Goal: Find specific page/section: Find specific page/section

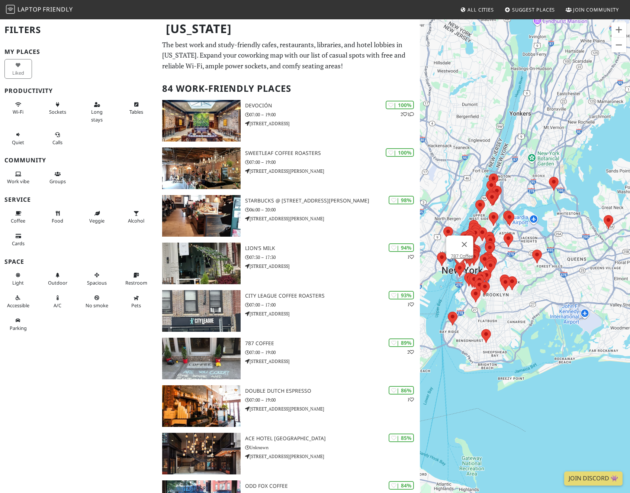
click at [455, 263] on area at bounding box center [455, 263] width 0 height 0
click at [458, 288] on div "787 Coffee" at bounding box center [525, 265] width 210 height 493
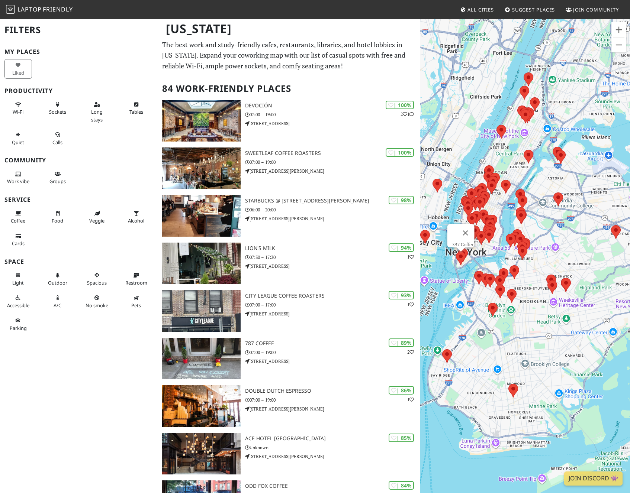
click at [477, 264] on div "787 Coffee" at bounding box center [525, 265] width 210 height 493
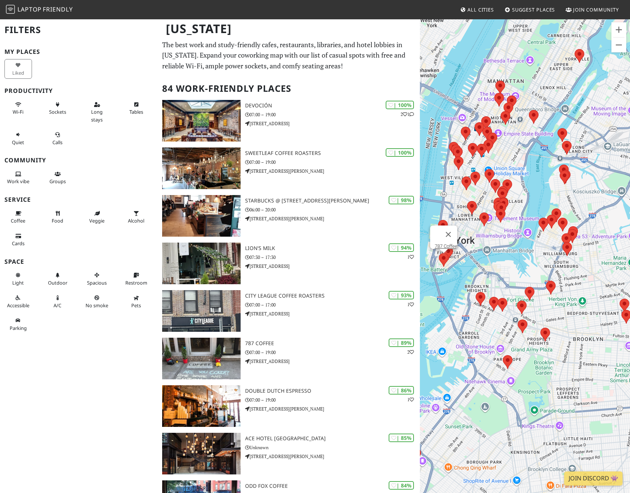
click at [479, 244] on div "787 Coffee" at bounding box center [525, 265] width 210 height 493
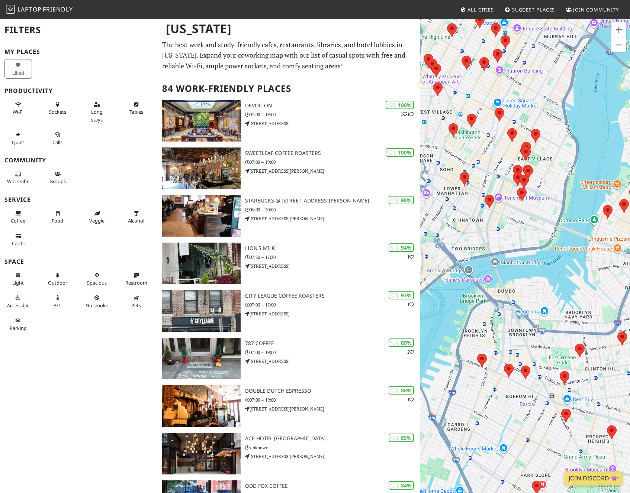
click at [479, 231] on div "787 Coffee" at bounding box center [525, 265] width 210 height 493
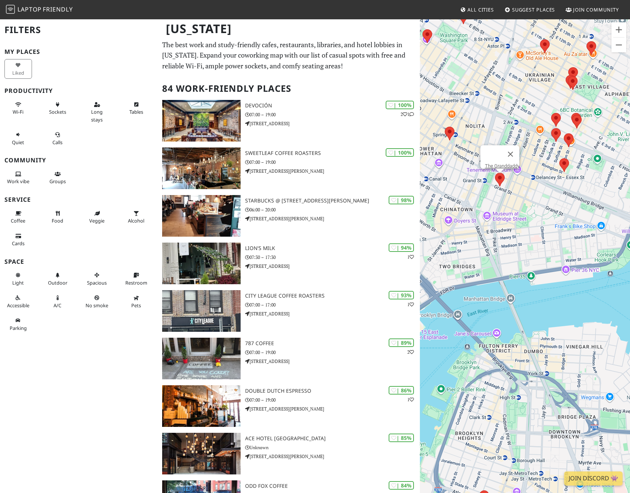
click at [495, 173] on area at bounding box center [495, 173] width 0 height 0
click at [447, 138] on img at bounding box center [450, 134] width 10 height 14
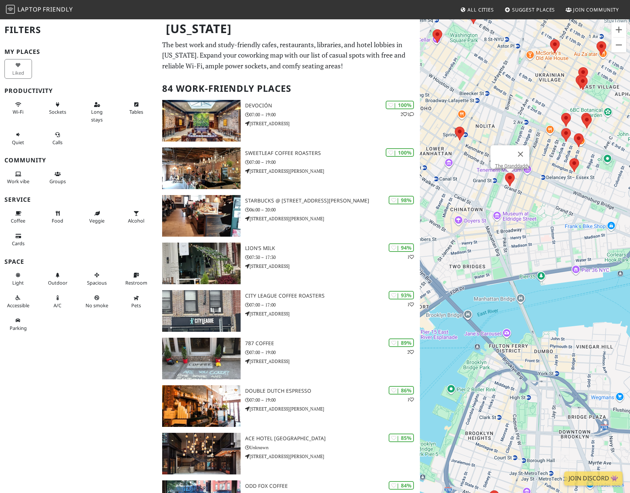
click at [450, 134] on div "The Granddaddy" at bounding box center [525, 265] width 210 height 493
click at [463, 169] on div "The Granddaddy" at bounding box center [525, 265] width 210 height 493
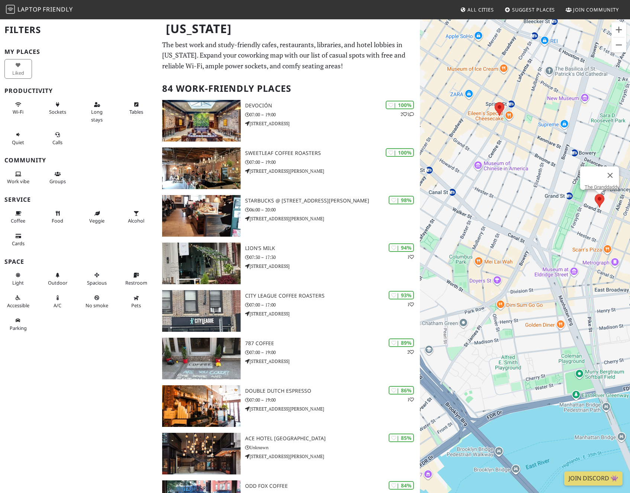
drag, startPoint x: 466, startPoint y: 173, endPoint x: 515, endPoint y: 176, distance: 48.8
click at [515, 176] on div "The Granddaddy" at bounding box center [525, 265] width 210 height 493
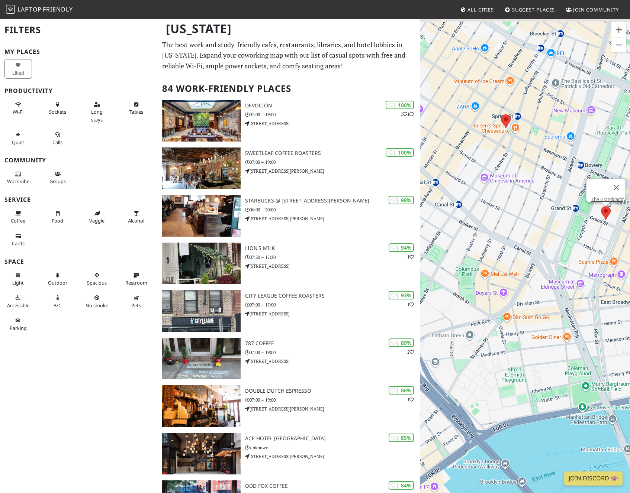
drag, startPoint x: 516, startPoint y: 154, endPoint x: 525, endPoint y: 168, distance: 17.4
click at [525, 168] on div "The Granddaddy" at bounding box center [525, 265] width 210 height 493
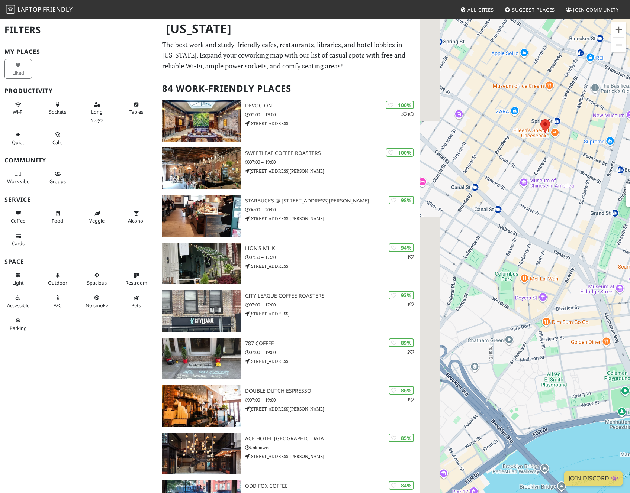
drag, startPoint x: 511, startPoint y: 156, endPoint x: 549, endPoint y: 159, distance: 38.4
click at [549, 159] on div "The Granddaddy" at bounding box center [525, 265] width 210 height 493
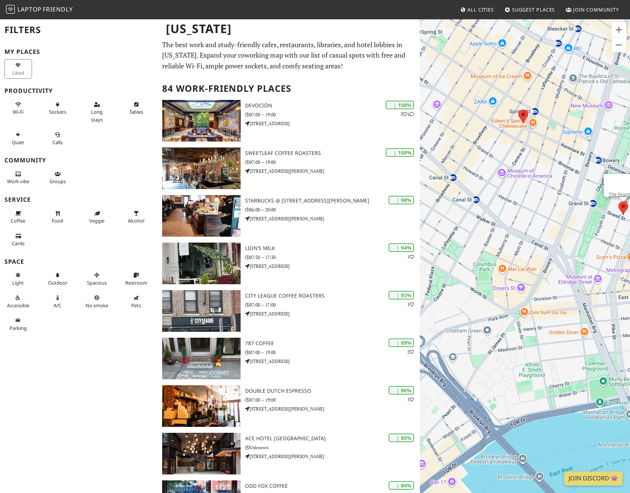
drag, startPoint x: 507, startPoint y: 182, endPoint x: 480, endPoint y: 170, distance: 29.1
click at [480, 170] on div "The Granddaddy" at bounding box center [525, 265] width 210 height 493
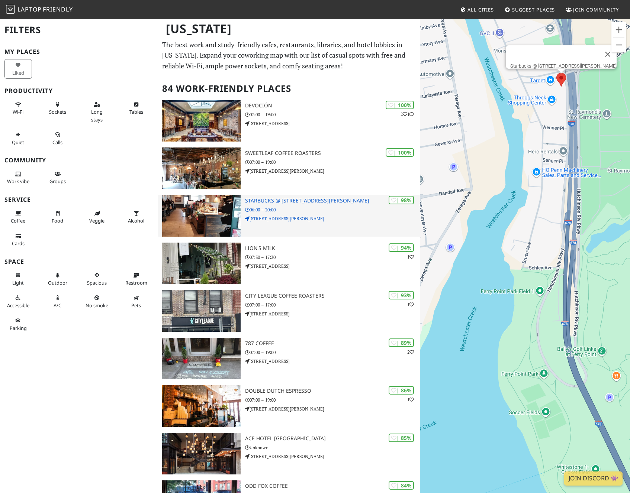
drag, startPoint x: 540, startPoint y: 161, endPoint x: 415, endPoint y: 200, distance: 131.1
